Goal: Task Accomplishment & Management: Manage account settings

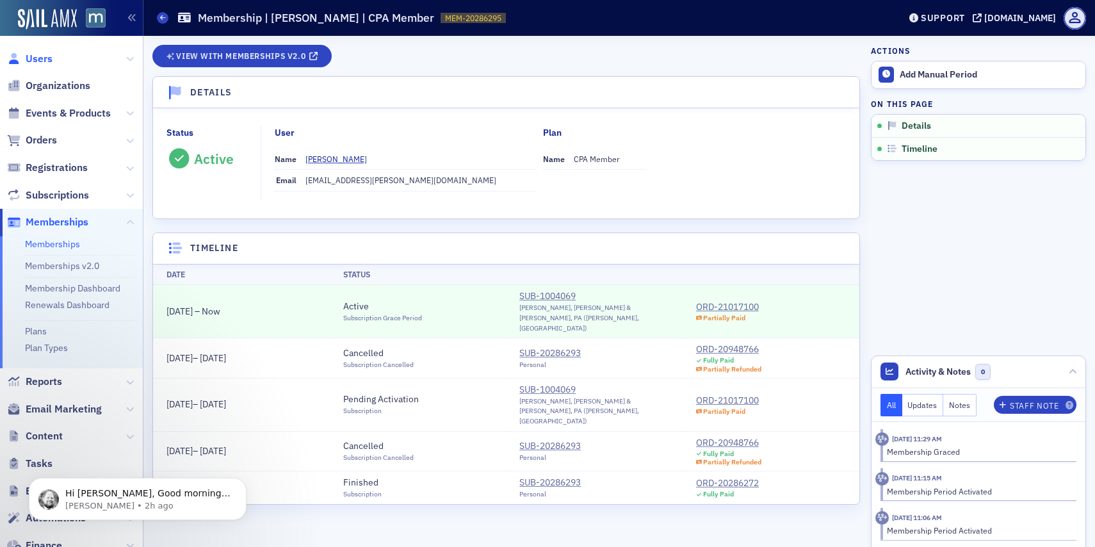
click at [40, 56] on span "Users" at bounding box center [39, 59] width 27 height 14
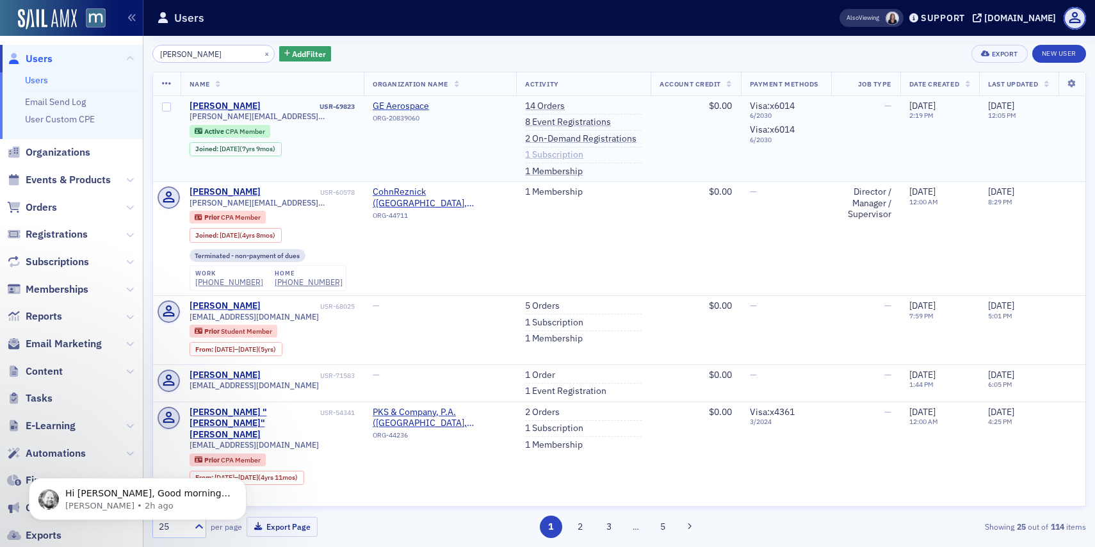
type input "[PERSON_NAME]"
click at [538, 156] on link "1 Subscription" at bounding box center [554, 155] width 58 height 12
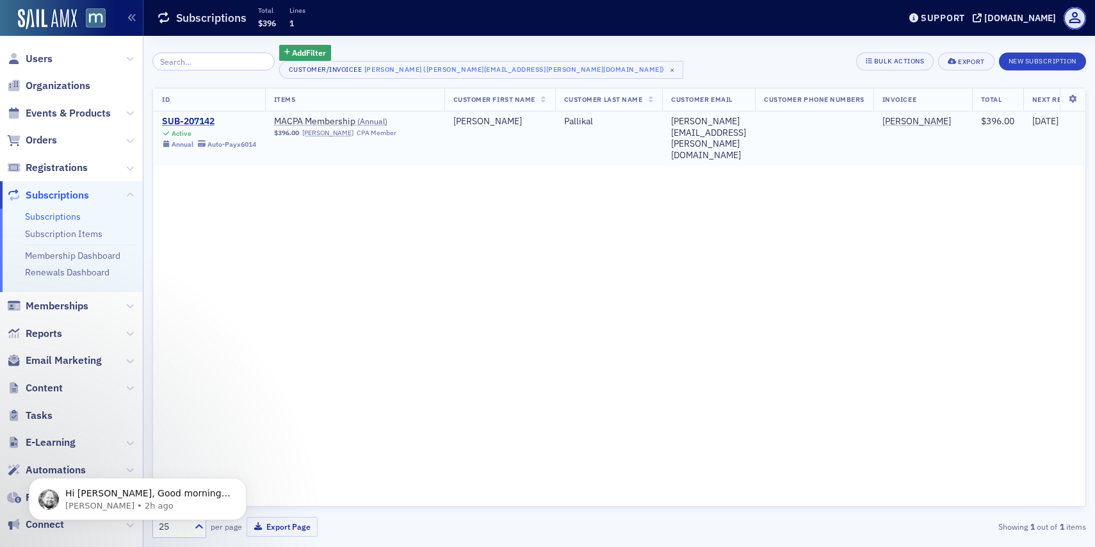
click at [202, 121] on div "SUB-207142" at bounding box center [209, 122] width 94 height 12
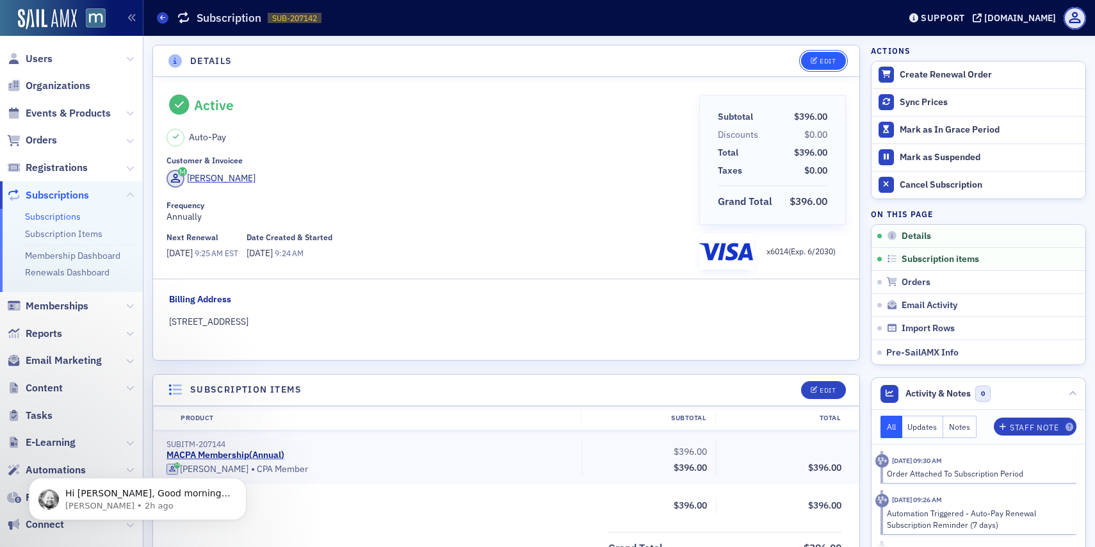
click at [828, 55] on button "Edit" at bounding box center [823, 61] width 44 height 18
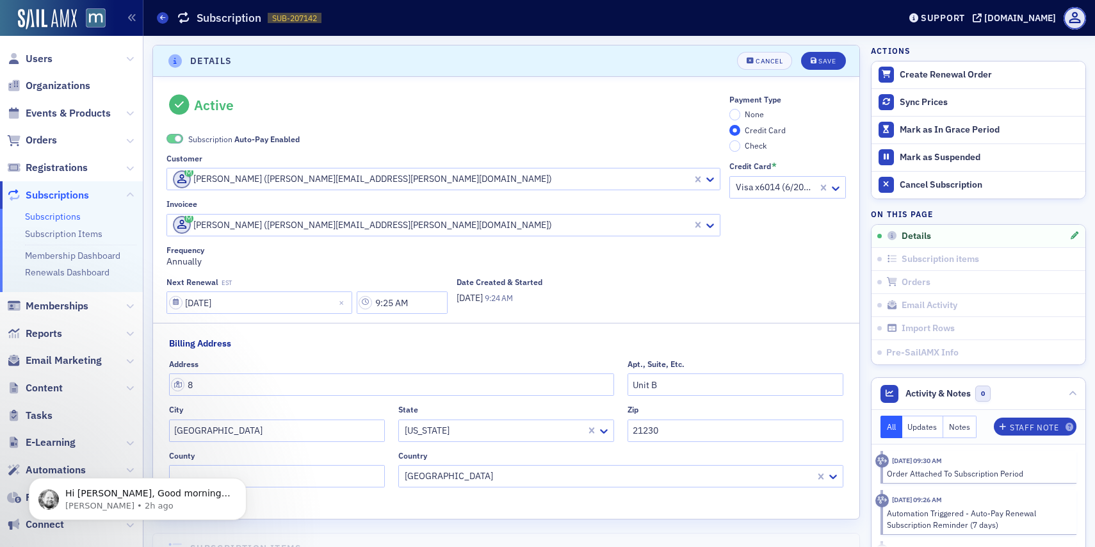
scroll to position [3, 0]
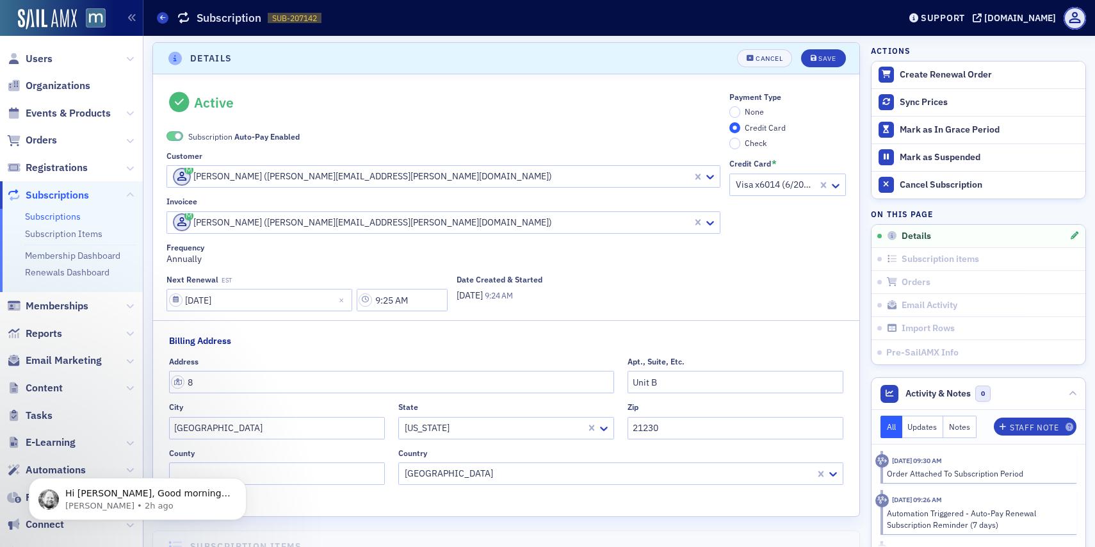
click at [173, 138] on span at bounding box center [174, 136] width 17 height 10
click at [727, 111] on div "Active Subscription Auto-Pay Disabled Customer [PERSON_NAME] ([PERSON_NAME][EMA…" at bounding box center [505, 201] width 679 height 219
click at [731, 111] on input "None" at bounding box center [735, 112] width 12 height 12
click at [826, 58] on div "Save" at bounding box center [826, 58] width 17 height 7
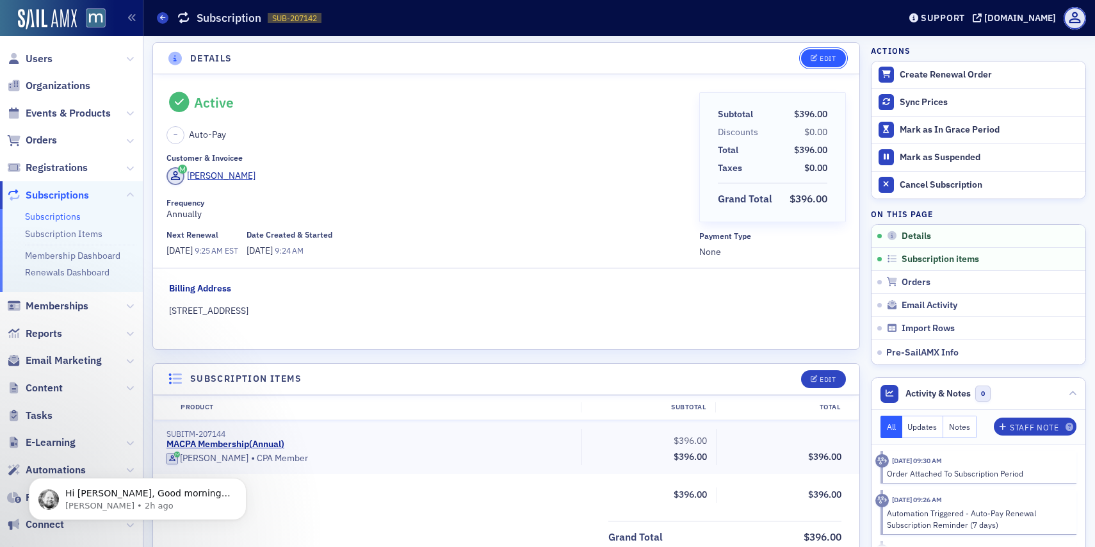
click at [809, 54] on button "Edit" at bounding box center [823, 58] width 44 height 18
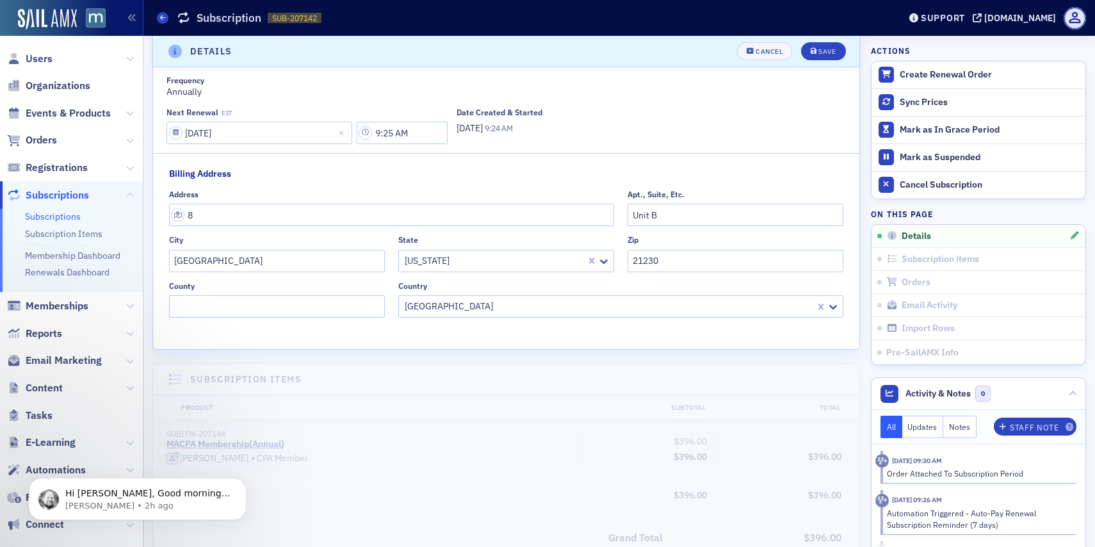
scroll to position [0, 0]
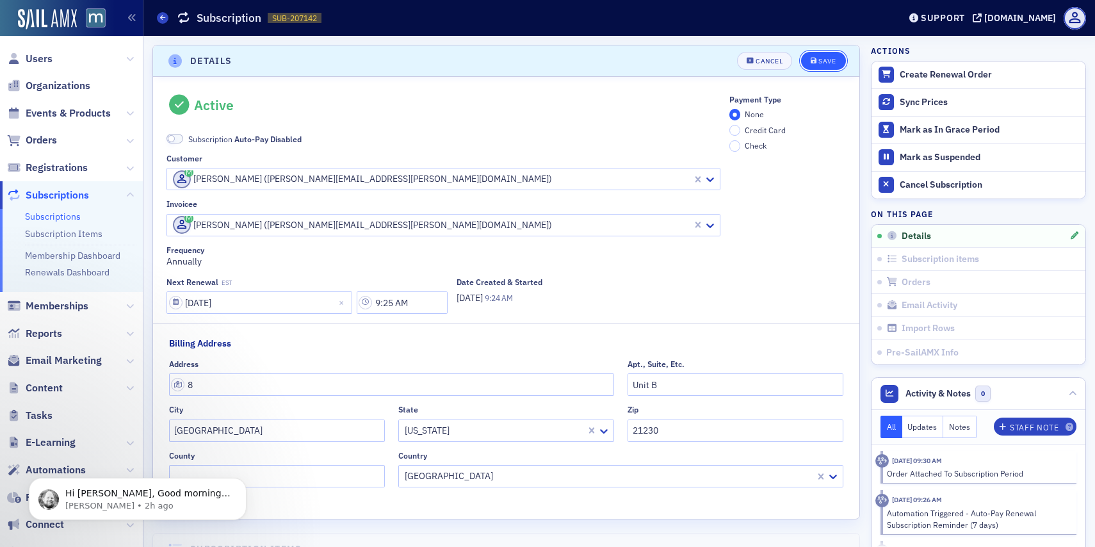
click at [833, 60] on div "Save" at bounding box center [826, 61] width 17 height 7
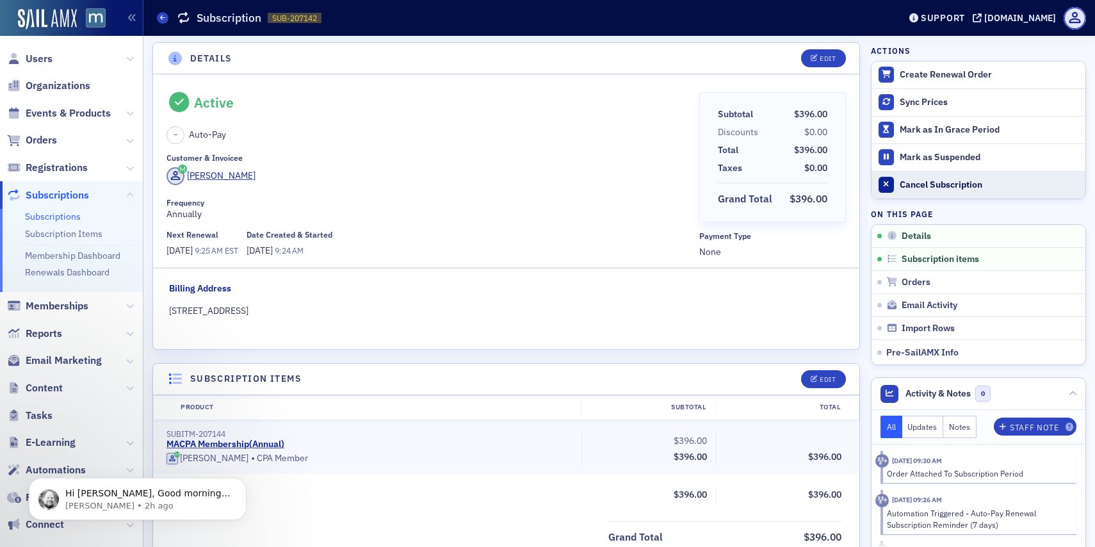
click at [908, 180] on div "Cancel Subscription" at bounding box center [989, 185] width 179 height 12
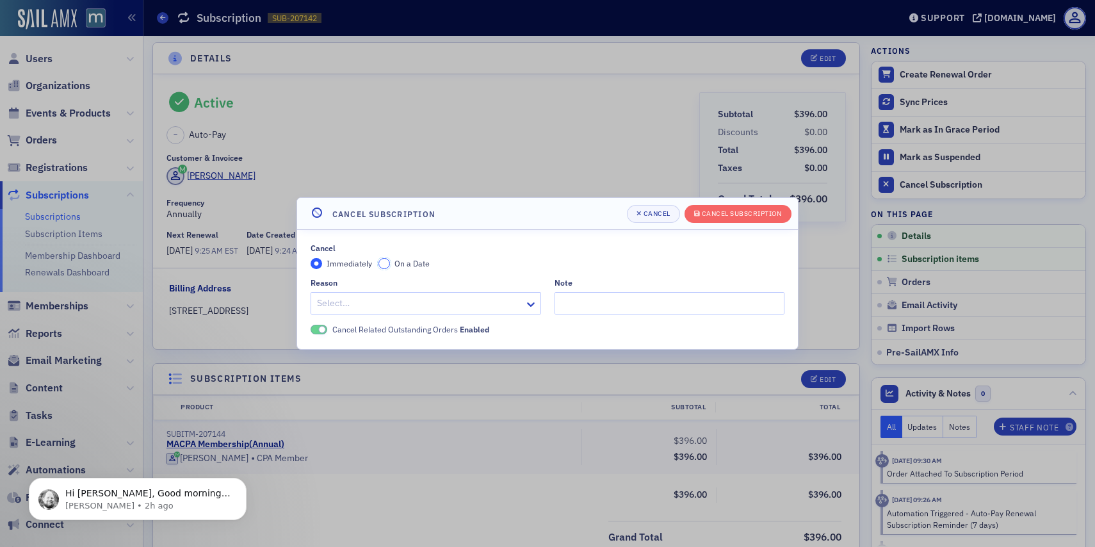
click at [386, 265] on input "On a Date" at bounding box center [384, 264] width 12 height 12
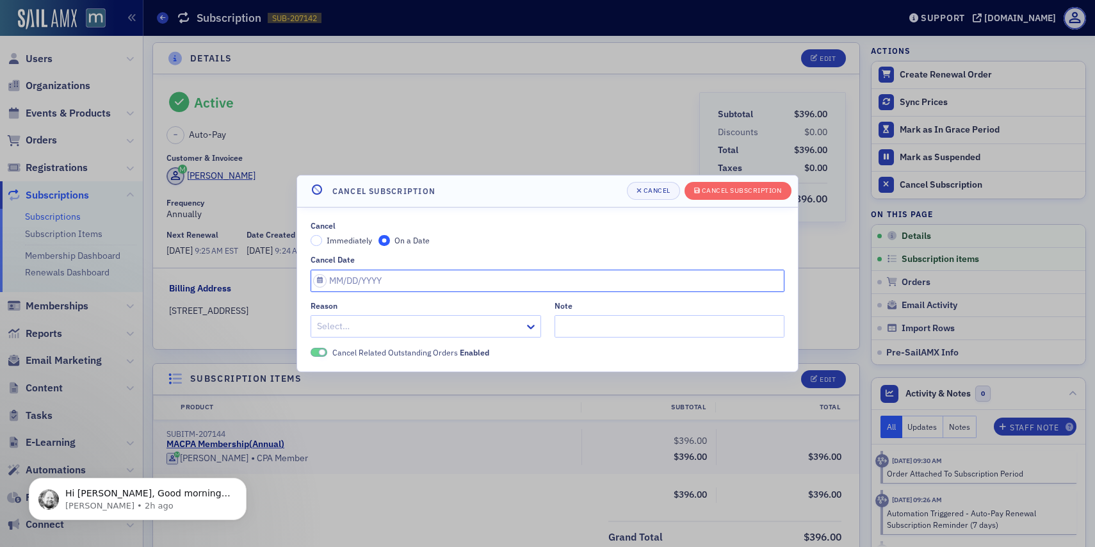
click at [320, 278] on input "Cancel Date" at bounding box center [548, 281] width 474 height 22
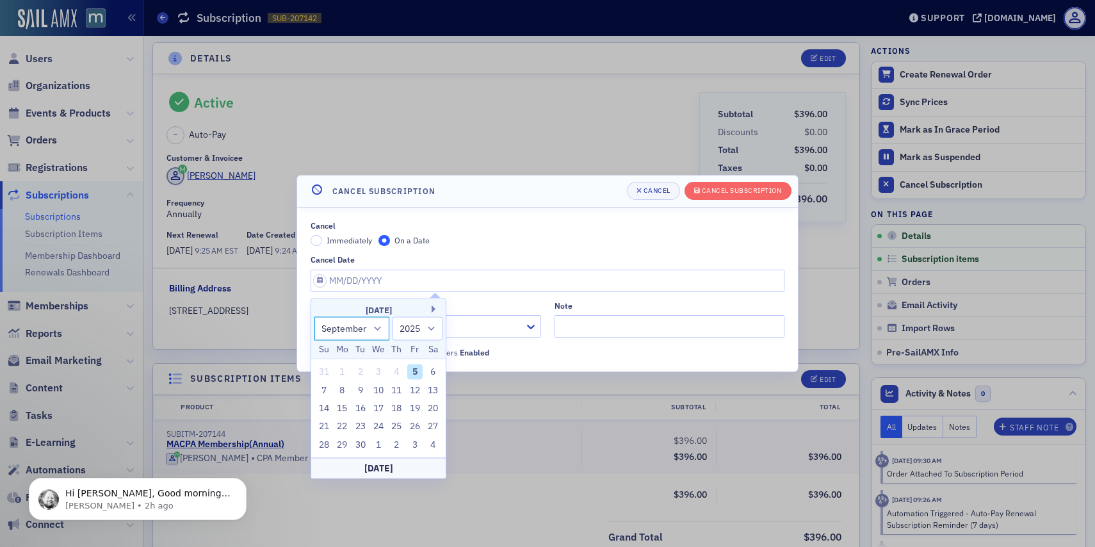
click at [380, 327] on select "January February March April May June July August September October November De…" at bounding box center [352, 328] width 76 height 24
select select "10"
click at [314, 316] on select "January February March April May June July August September October November De…" at bounding box center [352, 328] width 76 height 24
click at [339, 426] on div "17" at bounding box center [341, 426] width 15 height 15
type input "[DATE]"
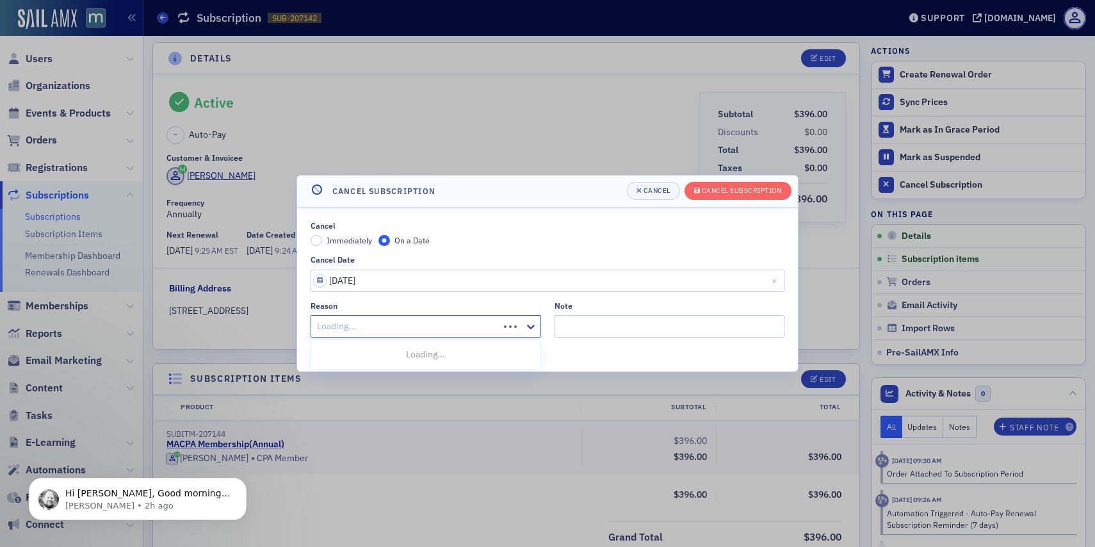
click at [461, 330] on div at bounding box center [407, 326] width 182 height 16
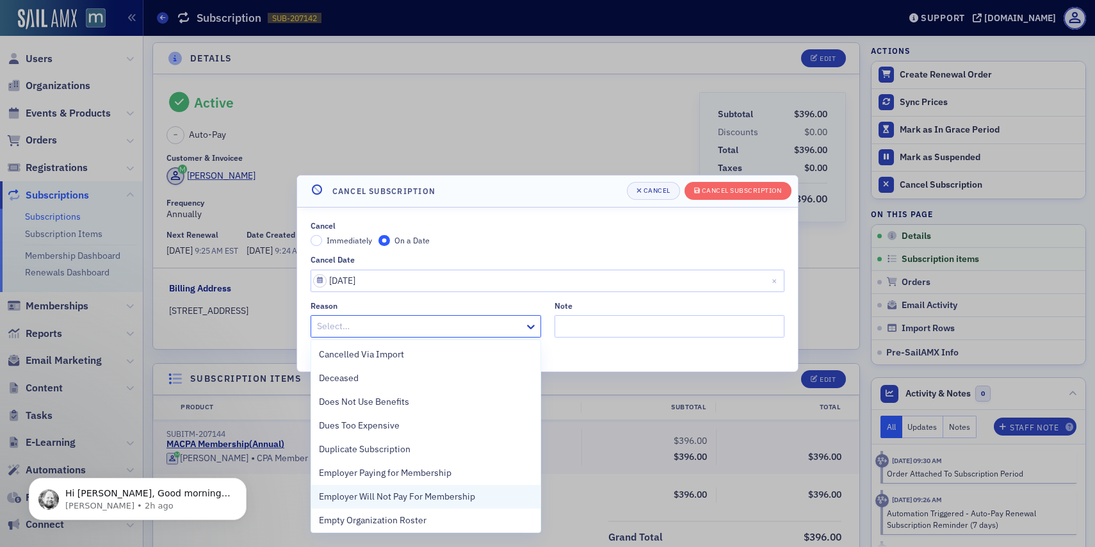
click at [416, 496] on span "Employer Will Not Pay For Membership" at bounding box center [397, 496] width 156 height 13
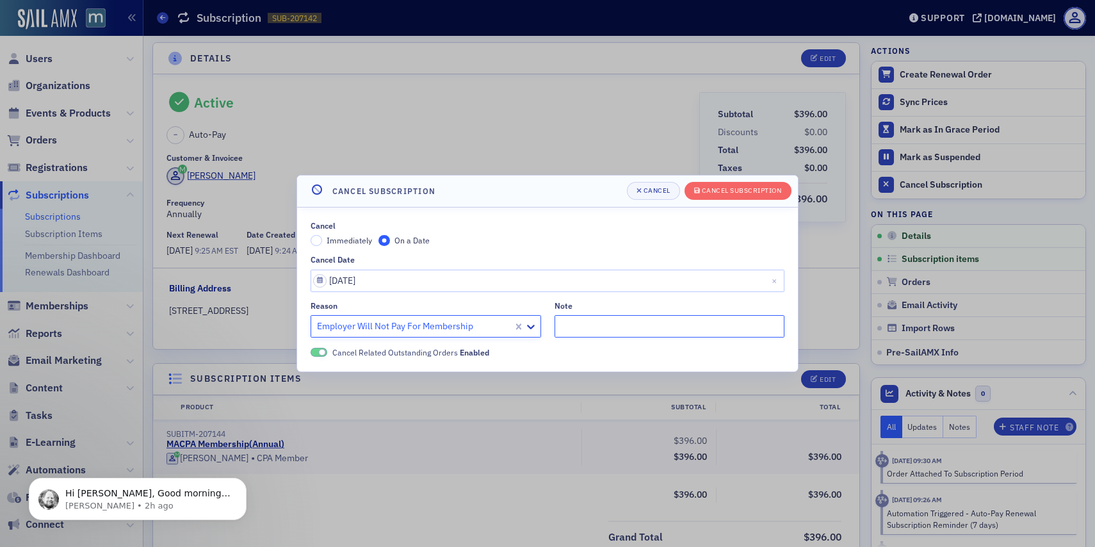
click at [599, 331] on input "Note" at bounding box center [670, 326] width 231 height 22
paste input "I need to cancel my membership renewal because my employer will no longer spons…"
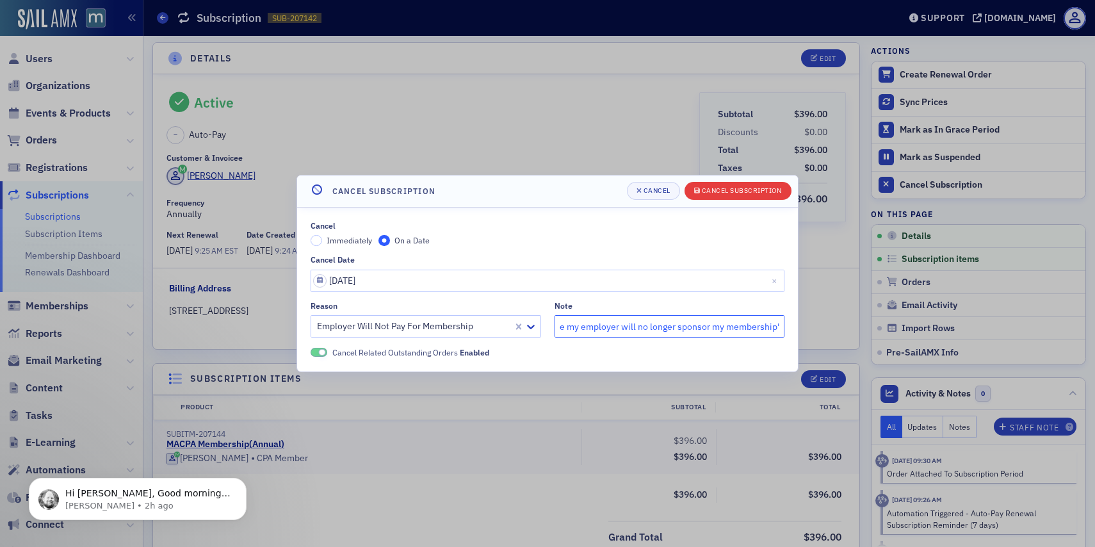
type input ""I need to cancel my membership renewal because my employer will no longer spon…"
click at [772, 186] on span "Cancel Subscription" at bounding box center [738, 191] width 88 height 10
